Goal: Task Accomplishment & Management: Manage account settings

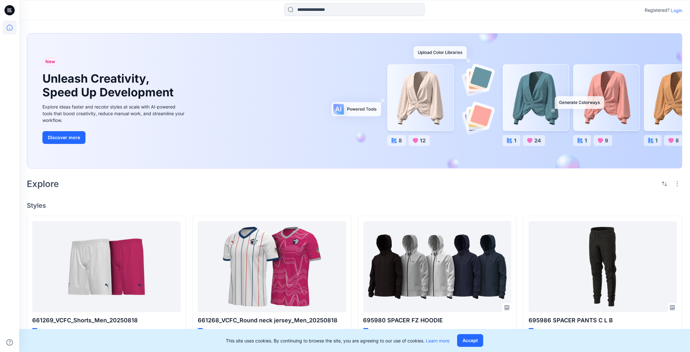
click at [295, 196] on div "New Unleash Creativity, Speed Up Development Explore ideas faster and recolor s…" at bounding box center [354, 325] width 671 height 610
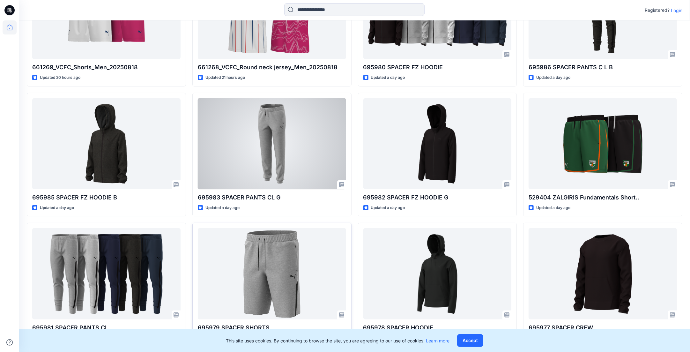
scroll to position [278, 0]
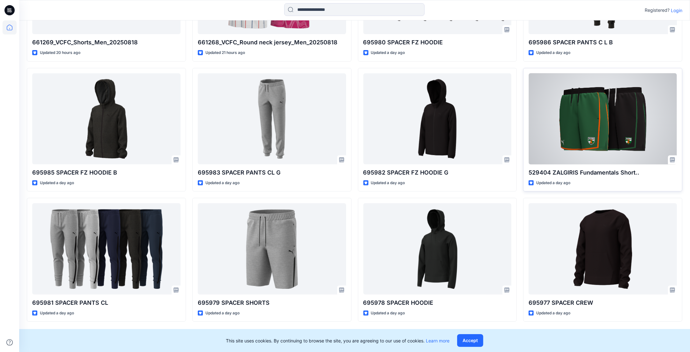
click at [621, 136] on div at bounding box center [603, 118] width 148 height 91
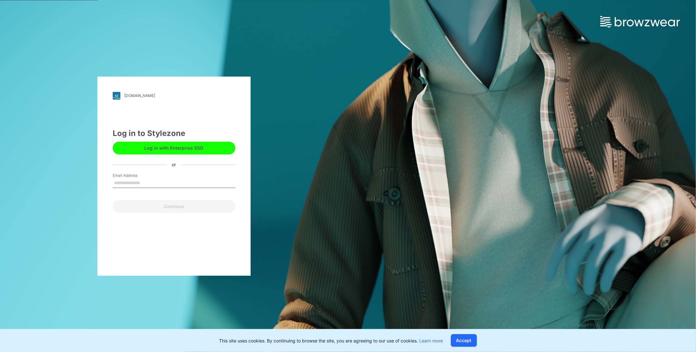
click div "Log in with Enterprise SSO"
click button "Log in with Enterprise SSO"
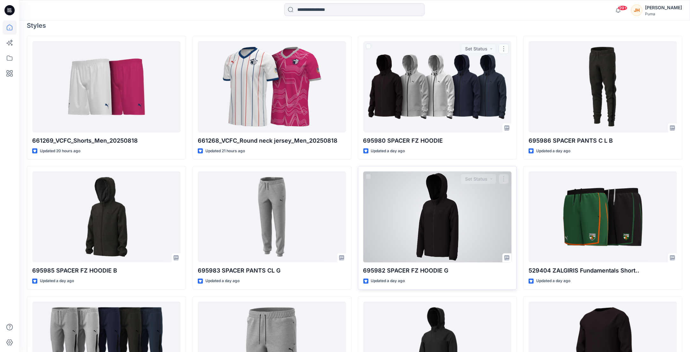
scroll to position [248, 0]
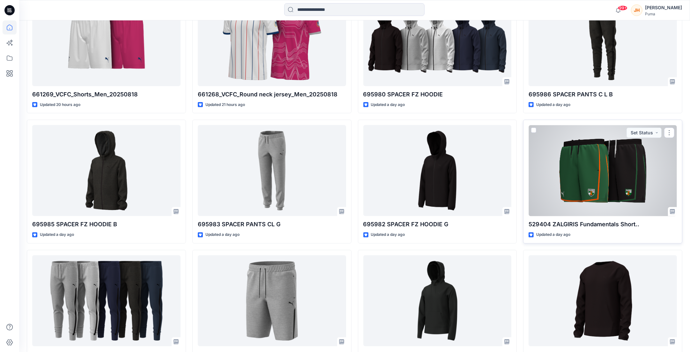
click at [625, 181] on div at bounding box center [603, 170] width 148 height 91
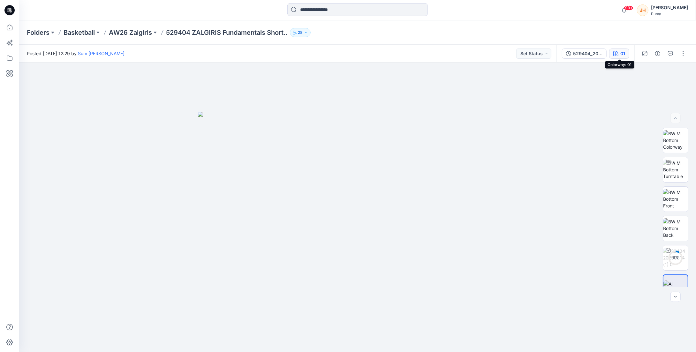
click at [623, 56] on div "01" at bounding box center [622, 53] width 5 height 7
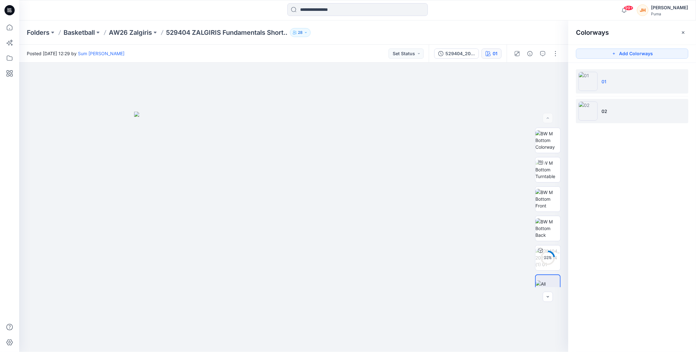
click at [621, 102] on li "02" at bounding box center [632, 111] width 112 height 24
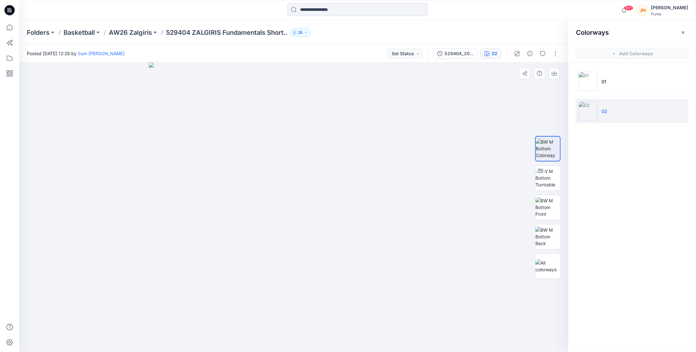
click at [495, 176] on div at bounding box center [293, 207] width 549 height 289
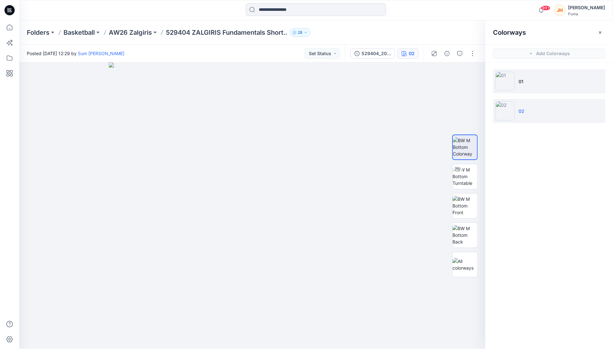
click at [525, 86] on li "01" at bounding box center [549, 81] width 112 height 24
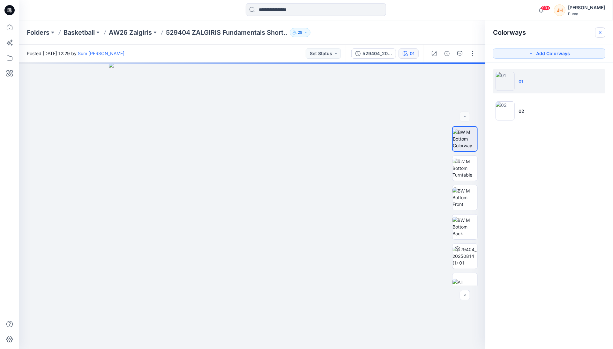
click at [601, 34] on icon "button" at bounding box center [600, 32] width 5 height 5
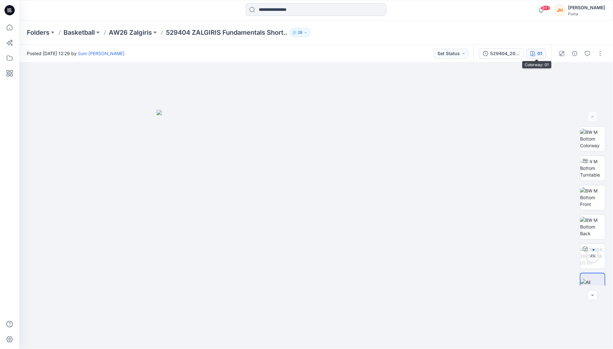
click at [536, 54] on button "01" at bounding box center [536, 54] width 20 height 10
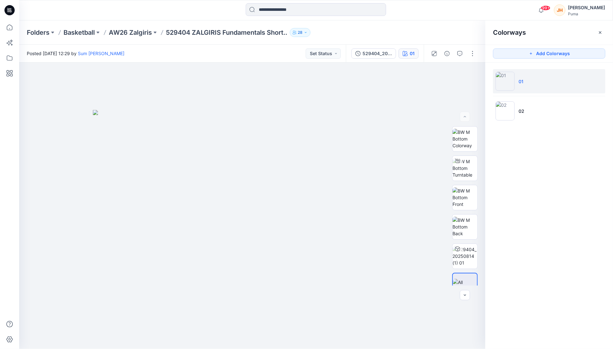
click at [473, 38] on div "Folders Basketball AW26 Zalgiris 529404 ZALGIRIS Fundamentals Short.. 28" at bounding box center [316, 32] width 594 height 24
click at [597, 31] on button "button" at bounding box center [600, 32] width 10 height 10
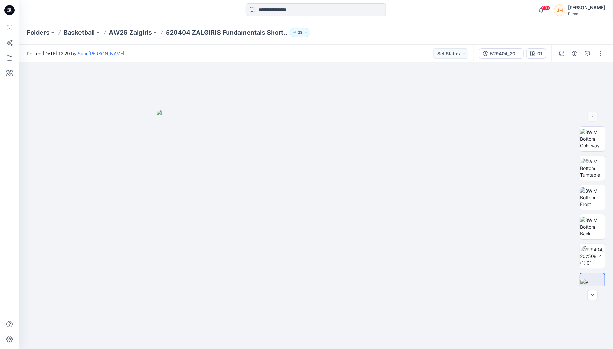
click at [9, 11] on icon at bounding box center [10, 10] width 3 height 0
click at [531, 55] on icon "button" at bounding box center [532, 53] width 5 height 5
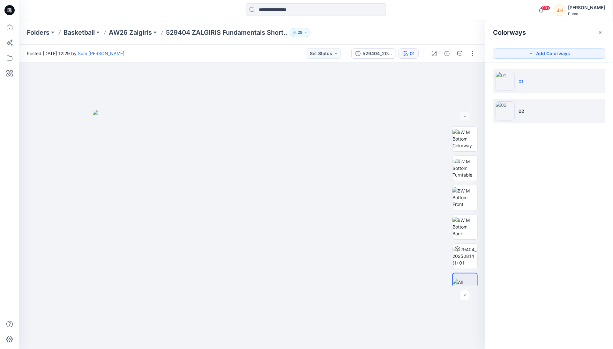
click at [542, 102] on li "02" at bounding box center [549, 111] width 112 height 24
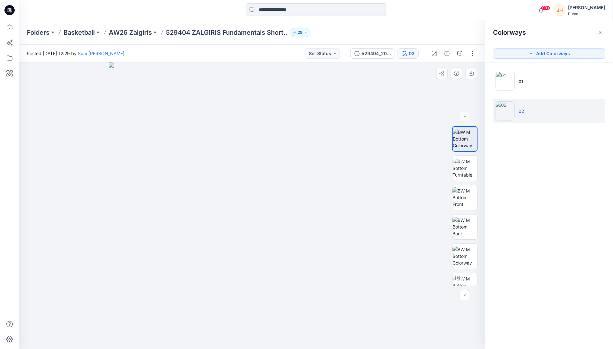
click at [478, 104] on div at bounding box center [252, 206] width 466 height 287
click at [595, 35] on button "button" at bounding box center [600, 32] width 10 height 10
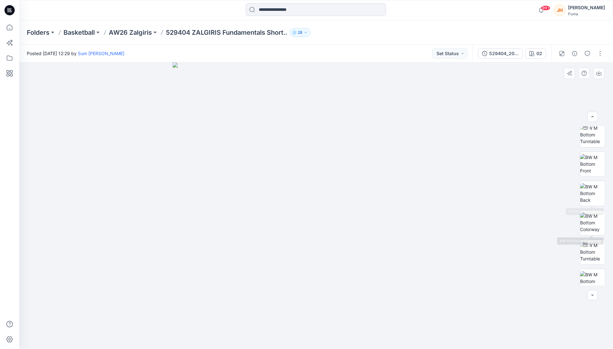
scroll to position [24, 0]
click at [598, 55] on button "button" at bounding box center [600, 54] width 10 height 10
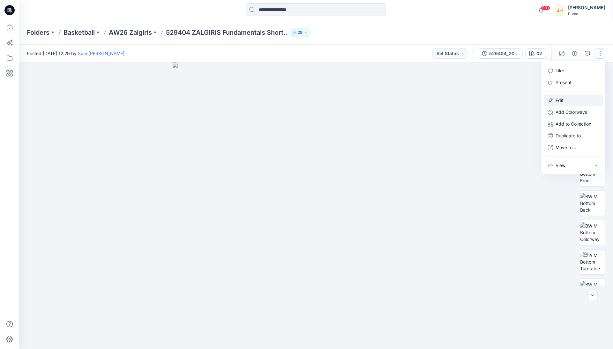
click at [578, 99] on button "Edit" at bounding box center [573, 100] width 59 height 12
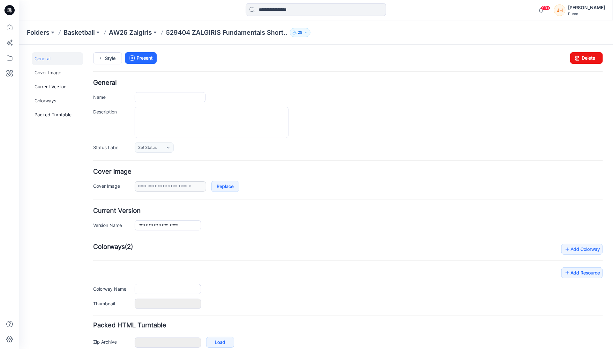
type input "**********"
type input "**"
type input "**********"
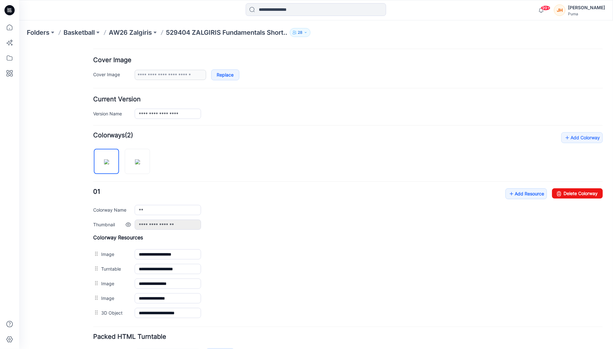
scroll to position [155, 0]
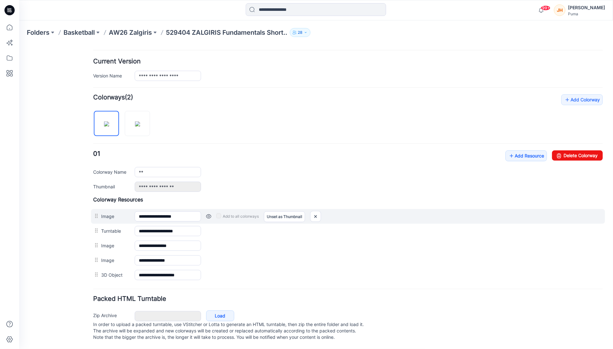
click at [208, 214] on link at bounding box center [208, 216] width 5 height 5
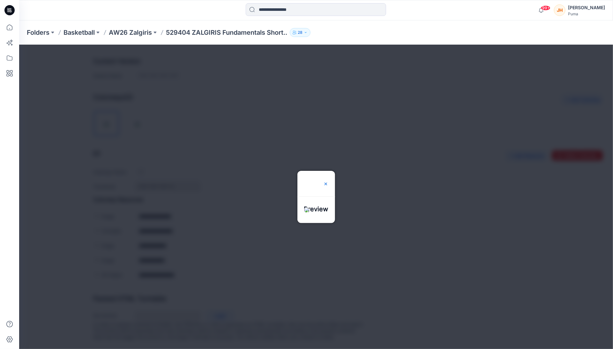
click at [328, 181] on img at bounding box center [325, 183] width 5 height 5
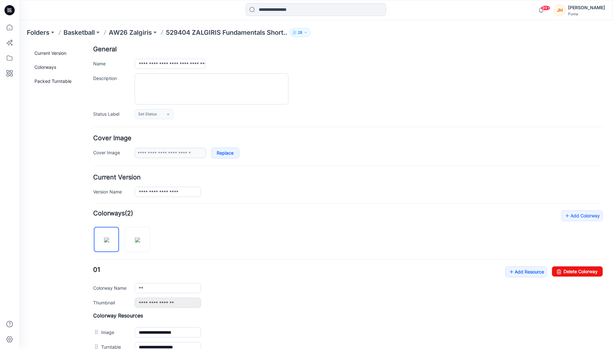
scroll to position [0, 0]
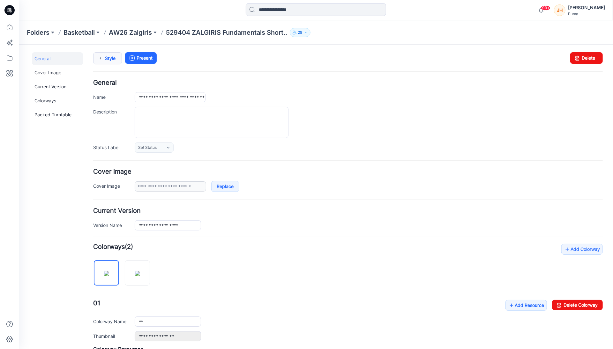
click at [107, 59] on link "Style" at bounding box center [107, 58] width 29 height 12
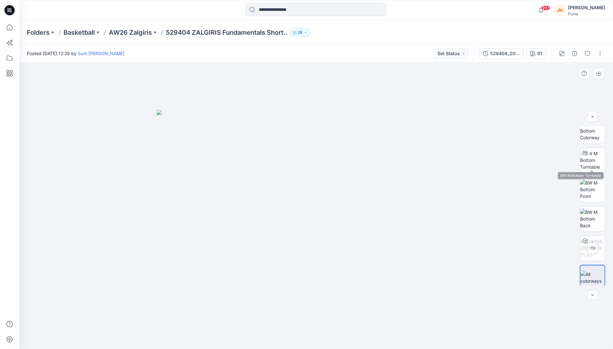
scroll to position [12, 0]
click at [542, 56] on div "01" at bounding box center [539, 53] width 5 height 7
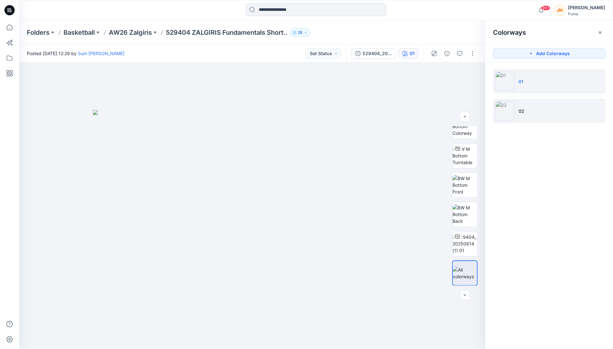
click at [534, 106] on li "02" at bounding box center [549, 111] width 112 height 24
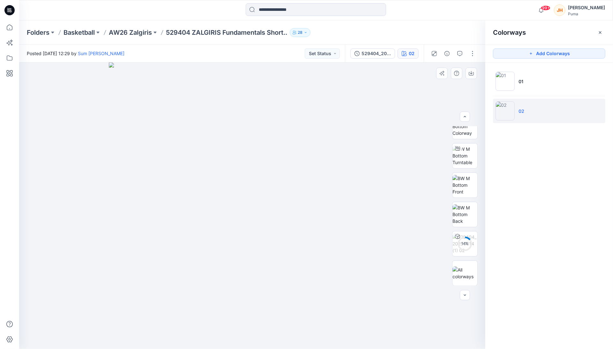
click at [429, 133] on div at bounding box center [252, 206] width 466 height 287
click at [438, 199] on div at bounding box center [252, 206] width 466 height 287
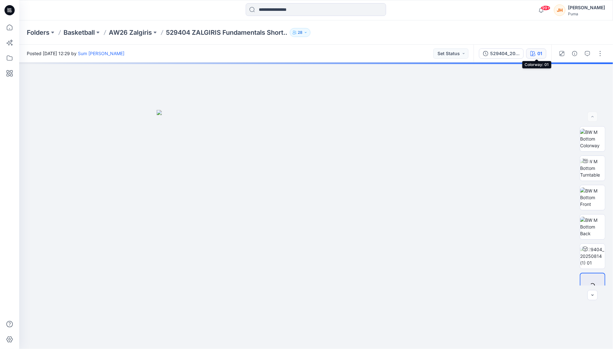
click at [541, 54] on div "01" at bounding box center [539, 53] width 5 height 7
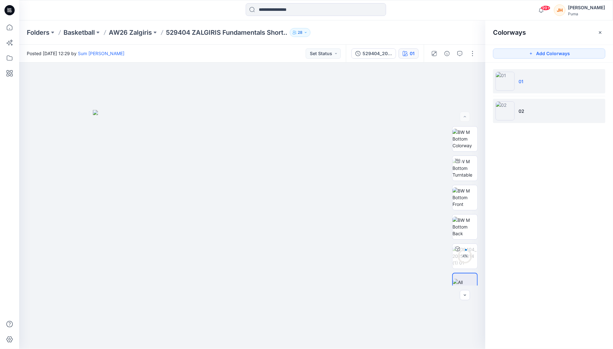
click at [544, 106] on li "02" at bounding box center [549, 111] width 112 height 24
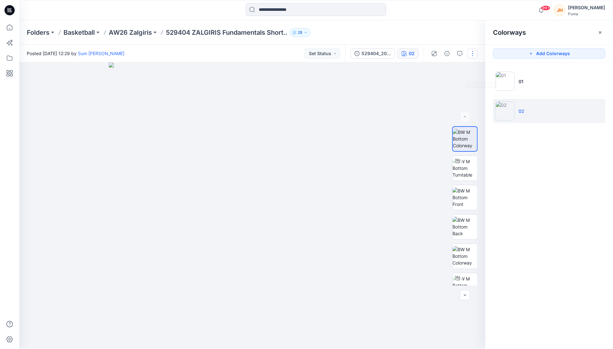
click at [475, 53] on button "button" at bounding box center [472, 54] width 10 height 10
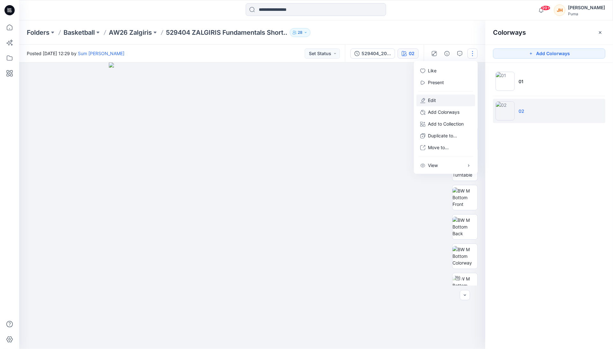
click at [440, 98] on button "Edit" at bounding box center [445, 100] width 59 height 12
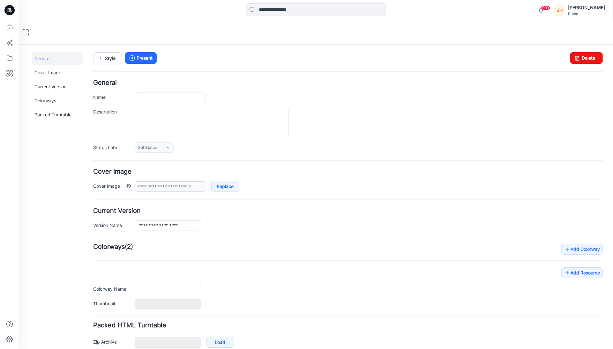
type input "**********"
type input "**"
type input "**********"
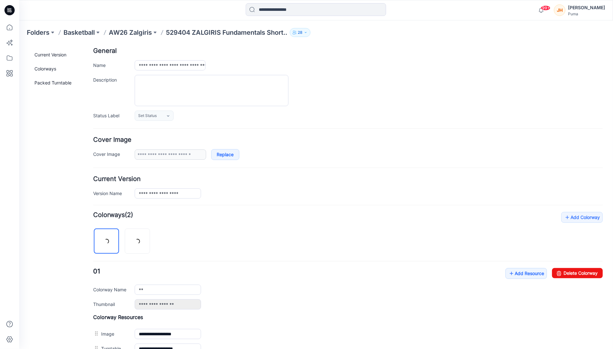
scroll to position [138, 0]
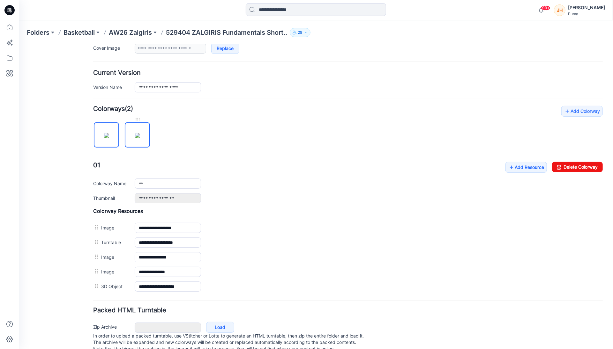
click at [136, 133] on img at bounding box center [137, 135] width 5 height 5
type input "**"
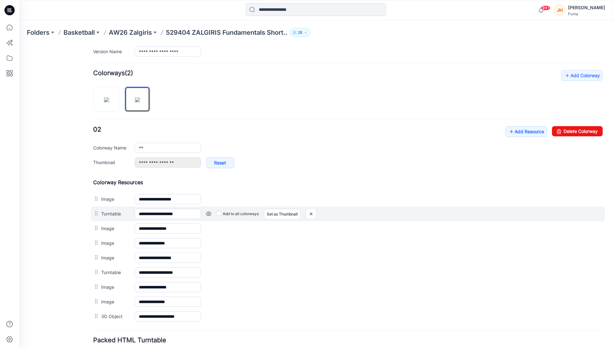
scroll to position [220, 0]
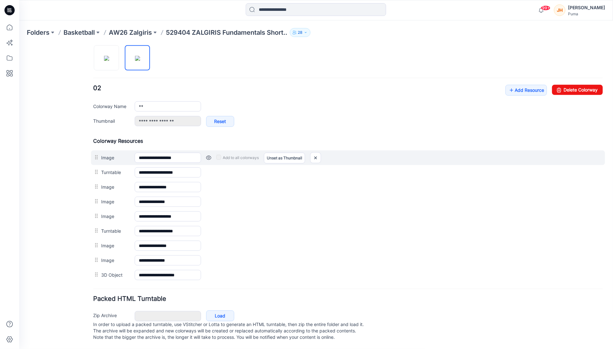
click at [206, 155] on link at bounding box center [208, 157] width 5 height 5
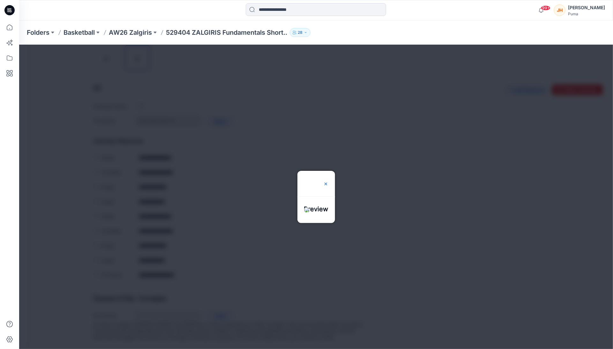
click at [328, 181] on img at bounding box center [325, 183] width 5 height 5
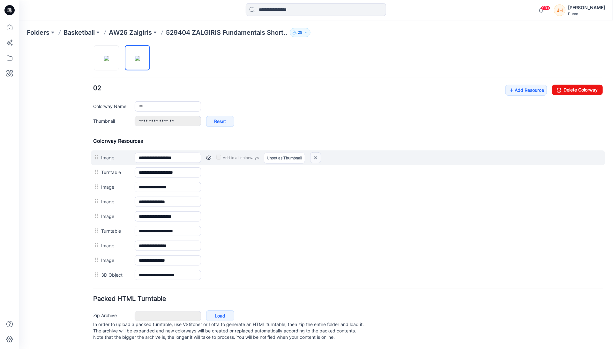
click at [318, 153] on img at bounding box center [315, 158] width 10 height 11
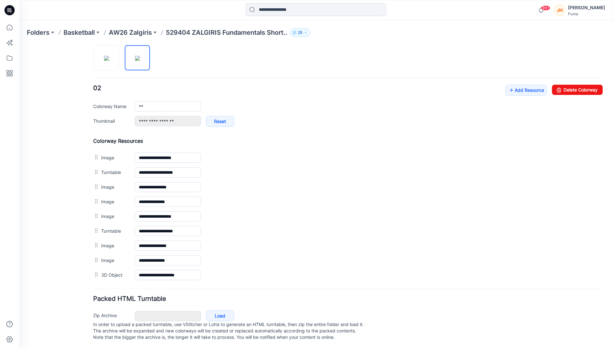
scroll to position [198, 0]
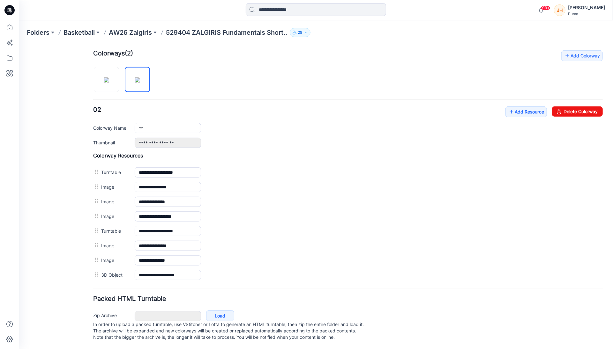
click at [207, 153] on div "**********" at bounding box center [348, 217] width 510 height 130
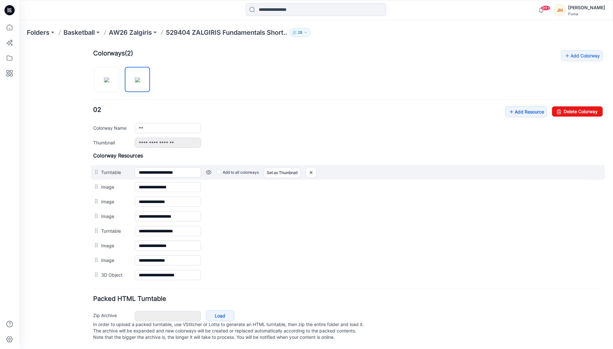
click at [19, 44] on link at bounding box center [19, 44] width 0 height 0
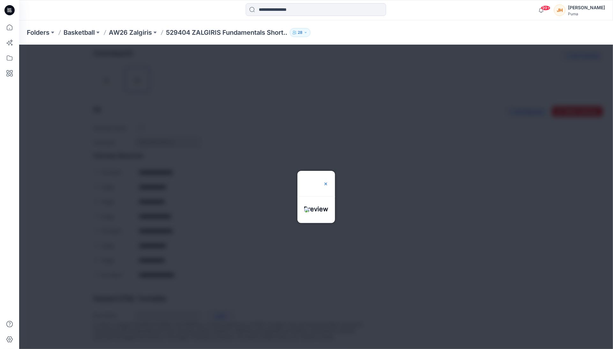
click at [328, 181] on img at bounding box center [325, 183] width 5 height 5
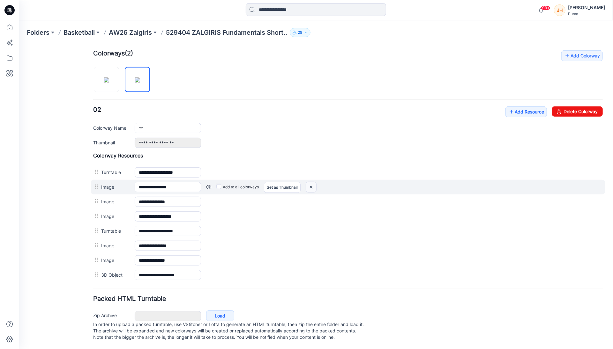
click at [19, 44] on img at bounding box center [19, 44] width 0 height 0
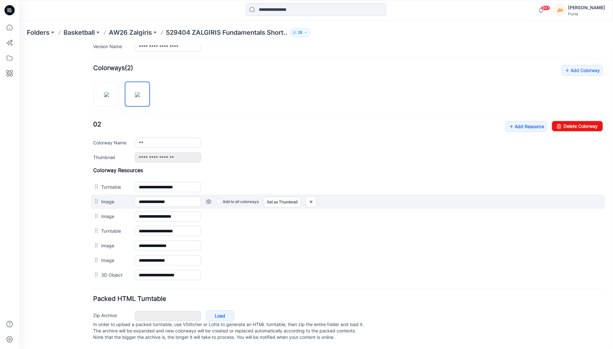
scroll to position [184, 0]
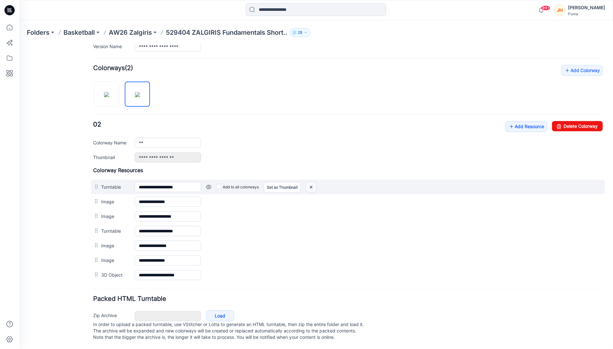
click at [19, 44] on img at bounding box center [19, 44] width 0 height 0
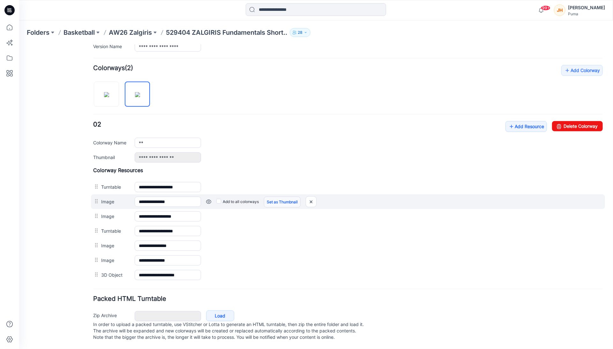
scroll to position [169, 0]
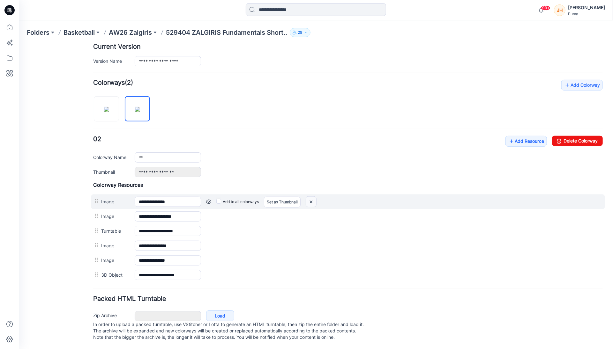
click at [19, 44] on img at bounding box center [19, 44] width 0 height 0
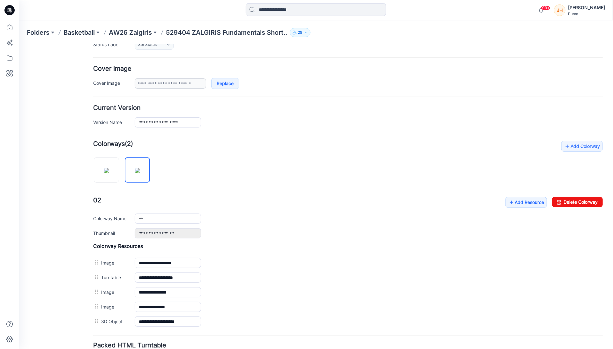
scroll to position [155, 0]
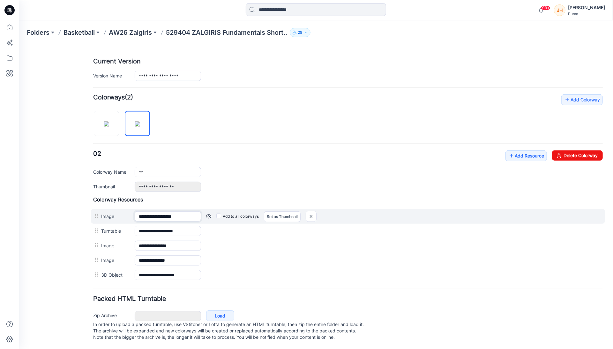
click at [185, 211] on input "**********" at bounding box center [167, 216] width 66 height 10
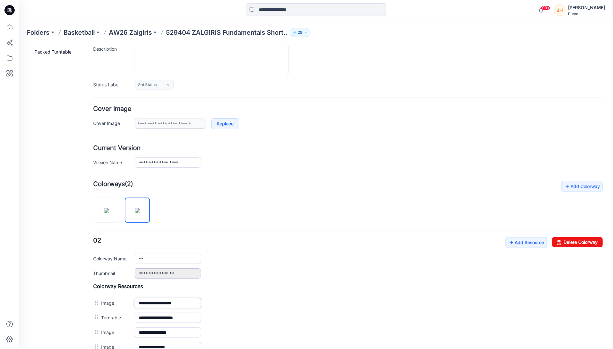
scroll to position [0, 0]
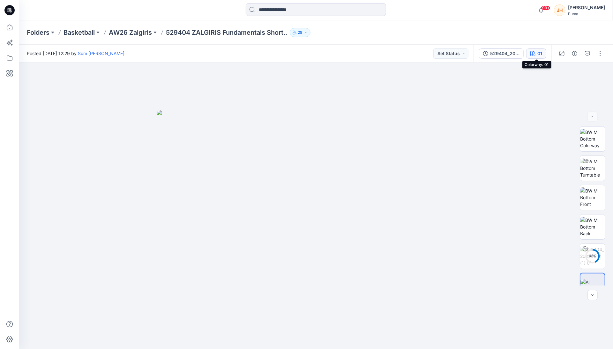
click at [544, 50] on button "01" at bounding box center [536, 54] width 20 height 10
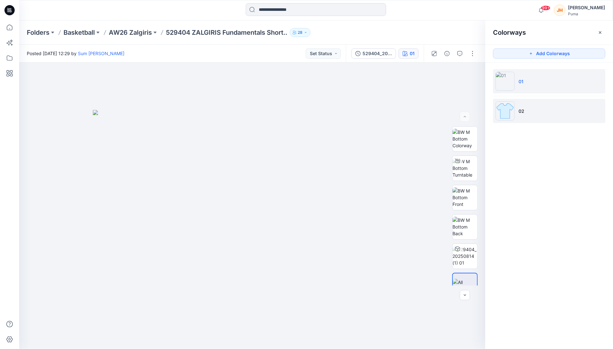
click at [554, 104] on li "02" at bounding box center [549, 111] width 112 height 24
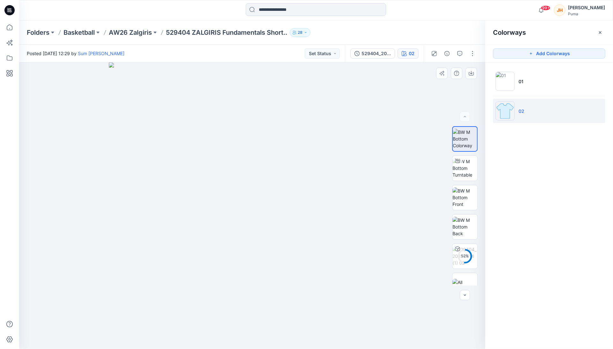
click at [432, 127] on div at bounding box center [252, 206] width 466 height 287
click at [433, 125] on div at bounding box center [252, 206] width 466 height 287
click at [476, 52] on button "button" at bounding box center [472, 54] width 10 height 10
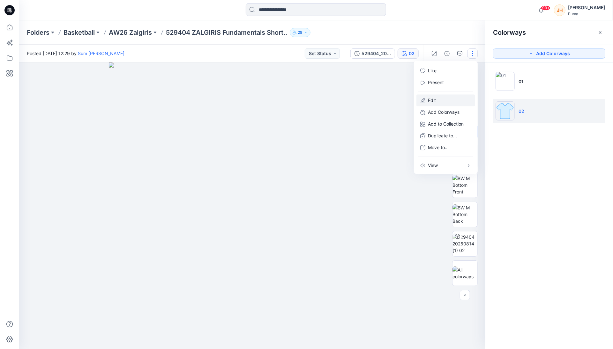
click at [438, 97] on button "Edit" at bounding box center [445, 100] width 59 height 12
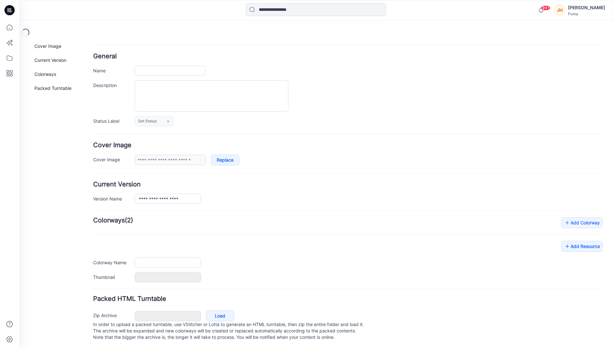
type input "**********"
type input "**"
type input "**********"
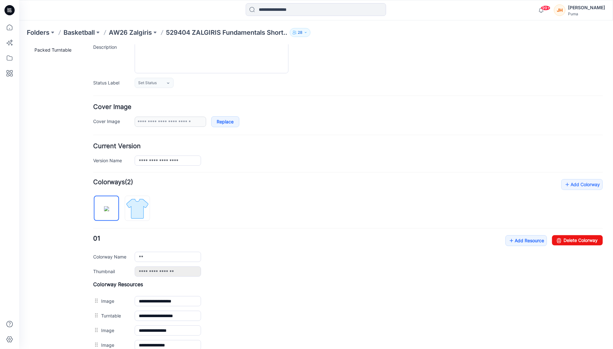
scroll to position [103, 0]
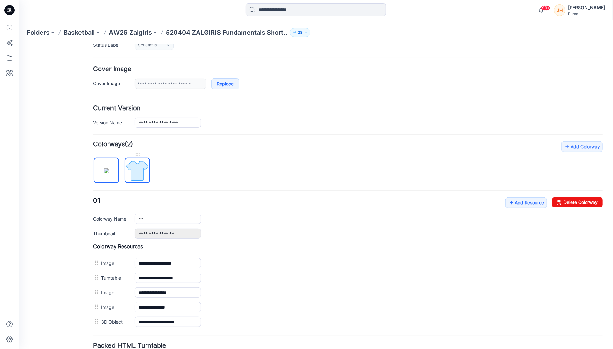
click at [142, 177] on img at bounding box center [137, 171] width 24 height 24
type input "**"
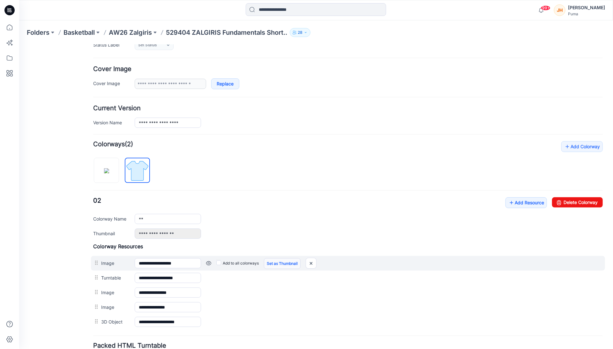
click at [280, 265] on link "Set as Thumbnail" at bounding box center [282, 263] width 37 height 11
click at [280, 263] on link "Unset as Thumbnail" at bounding box center [284, 263] width 41 height 11
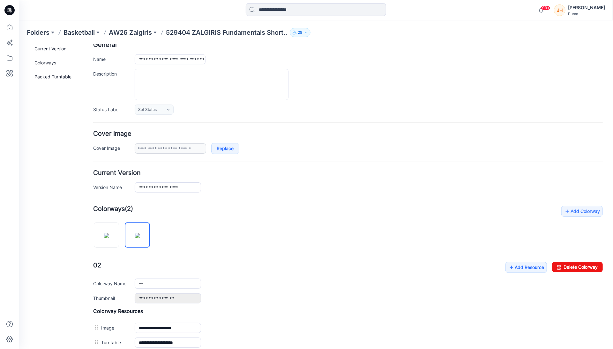
scroll to position [0, 0]
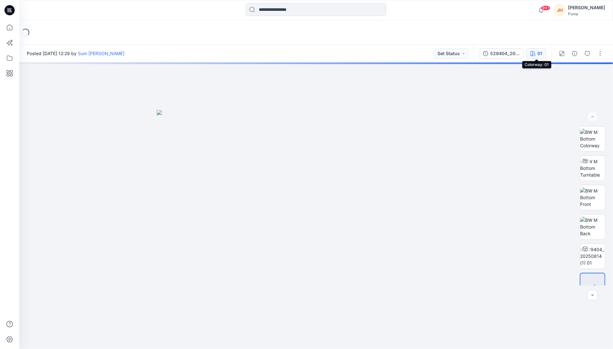
click at [534, 53] on icon "button" at bounding box center [532, 53] width 5 height 5
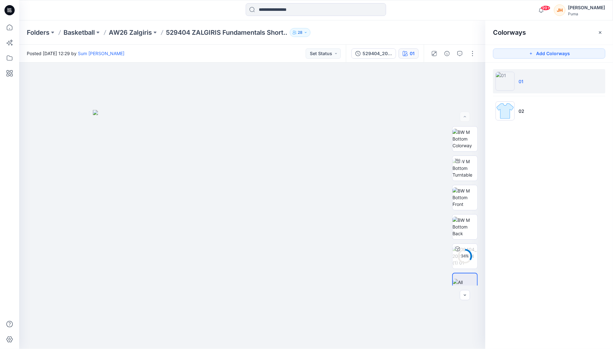
click at [477, 37] on div "Folders Basketball AW26 Zalgiris 529404 ZALGIRIS Fundamentals Short.. 28" at bounding box center [316, 32] width 594 height 24
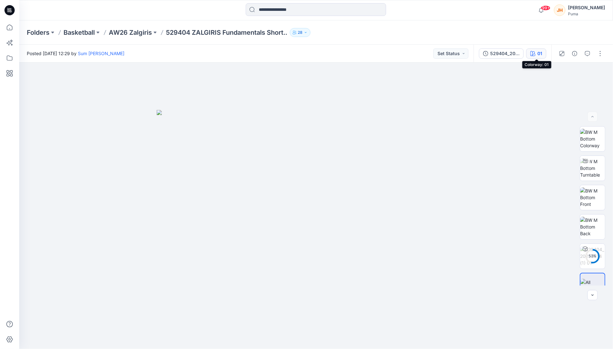
click at [541, 54] on div "01" at bounding box center [539, 53] width 5 height 7
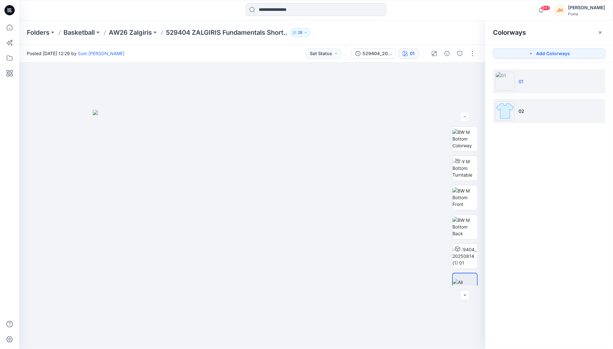
click at [527, 108] on li "02" at bounding box center [549, 111] width 112 height 24
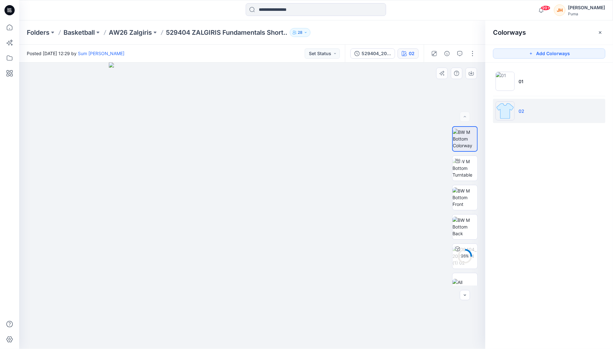
click at [419, 100] on div at bounding box center [252, 206] width 466 height 287
click at [476, 55] on button "button" at bounding box center [472, 54] width 10 height 10
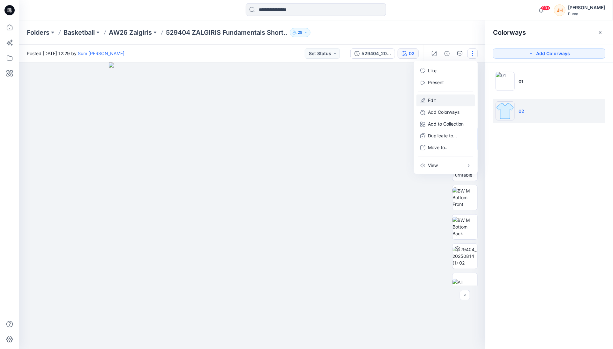
click at [436, 102] on p "Edit" at bounding box center [432, 100] width 8 height 7
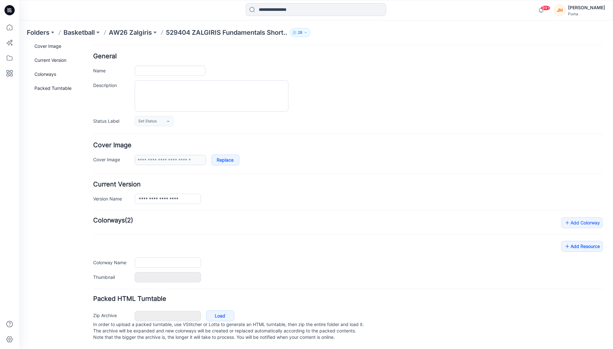
type input "**********"
type input "**"
type input "**********"
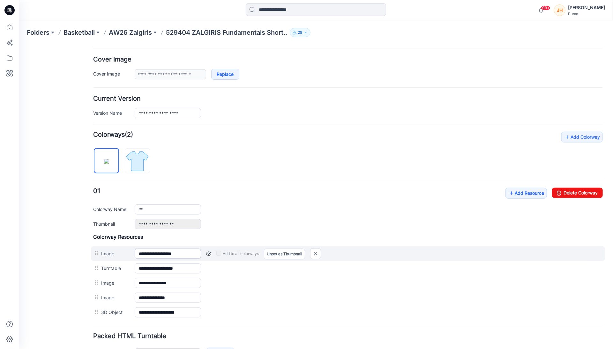
scroll to position [155, 0]
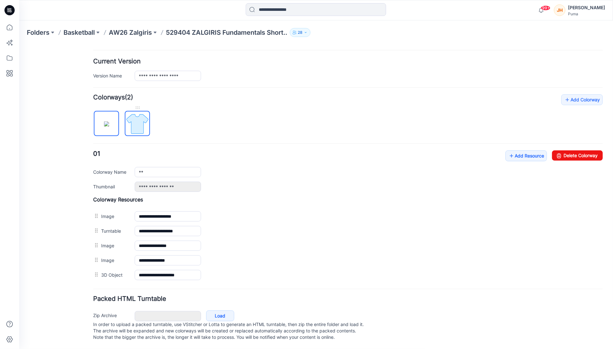
click at [134, 112] on img at bounding box center [137, 124] width 24 height 24
type input "**"
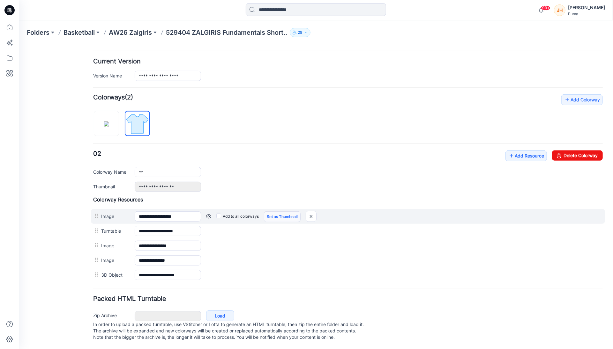
click at [282, 213] on link "Set as Thumbnail" at bounding box center [282, 216] width 37 height 11
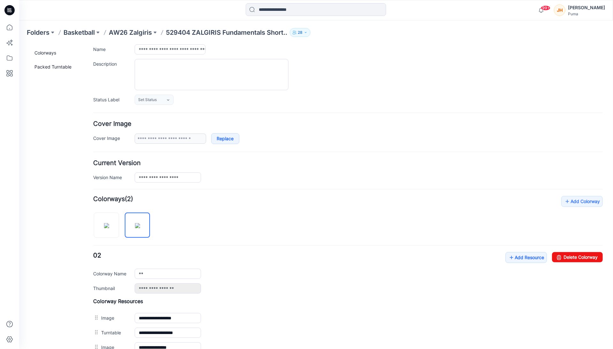
scroll to position [0, 0]
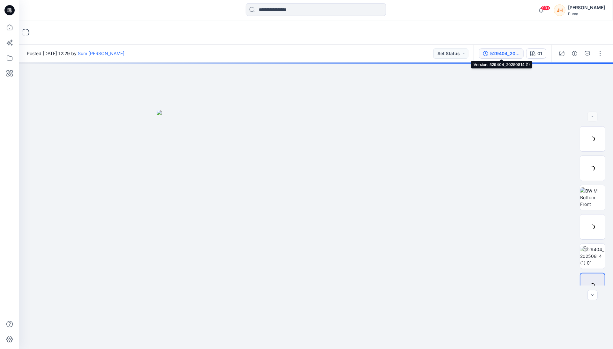
click at [506, 56] on div "529404_20250814 (1)" at bounding box center [504, 53] width 29 height 7
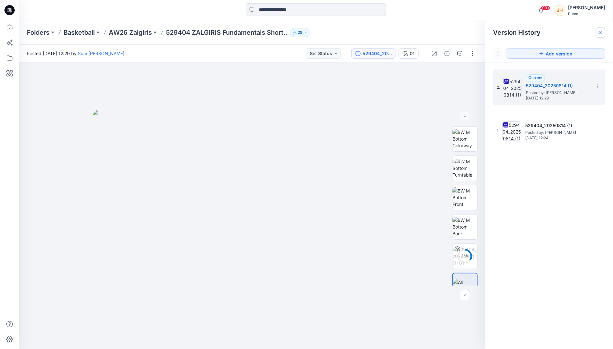
click at [600, 35] on div at bounding box center [600, 32] width 10 height 10
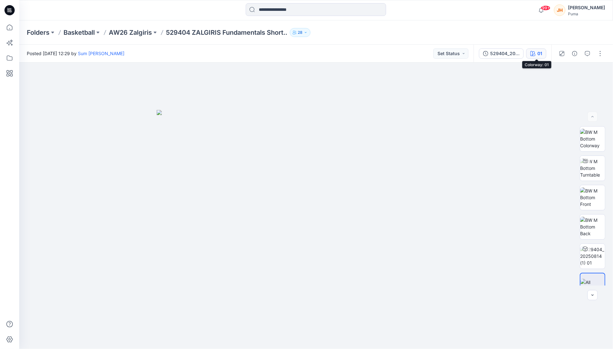
click at [530, 51] on button "01" at bounding box center [536, 54] width 20 height 10
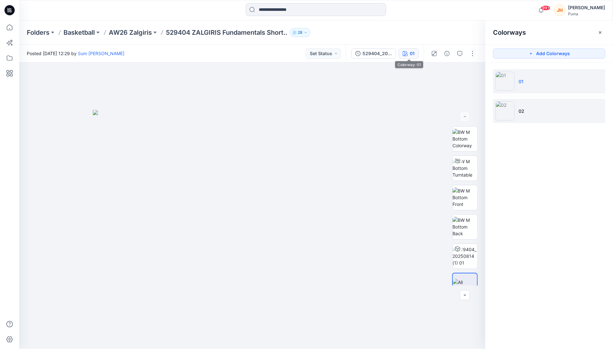
click at [535, 116] on li "02" at bounding box center [549, 111] width 112 height 24
